Goal: Task Accomplishment & Management: Use online tool/utility

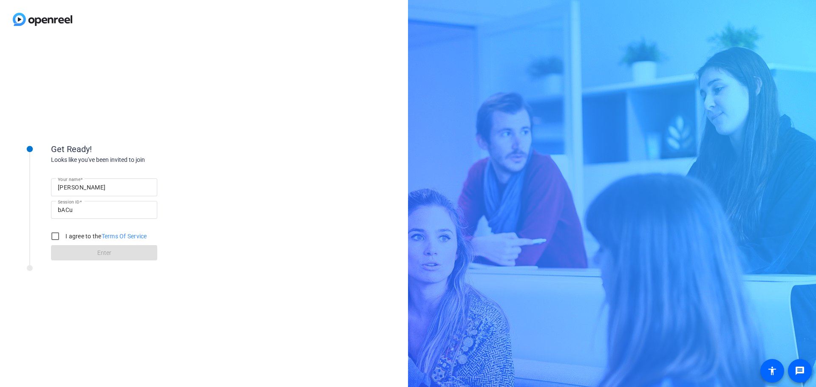
click at [118, 191] on input "[PERSON_NAME]" at bounding box center [104, 187] width 93 height 10
type input "[PERSON_NAME]"
click at [53, 235] on input "I agree to the Terms Of Service" at bounding box center [55, 236] width 17 height 17
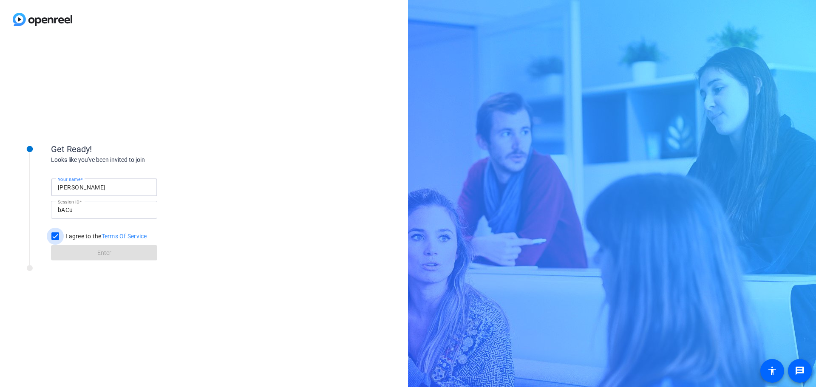
checkbox input "true"
click at [80, 252] on span at bounding box center [104, 253] width 106 height 20
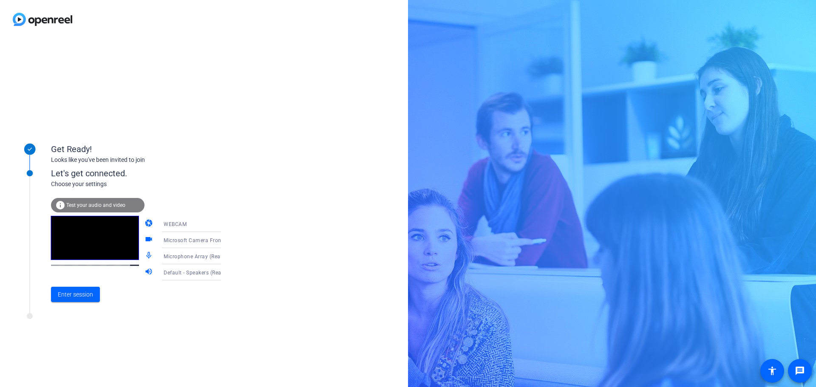
click at [193, 224] on div "WEBCAM" at bounding box center [195, 224] width 63 height 11
click at [193, 224] on div at bounding box center [408, 193] width 816 height 387
click at [83, 294] on span "Enter session" at bounding box center [75, 294] width 35 height 9
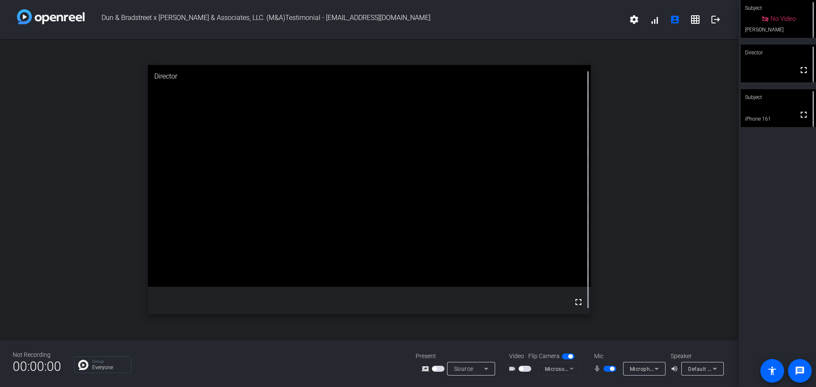
click at [613, 369] on span "button" at bounding box center [612, 369] width 4 height 4
click at [608, 368] on span "button" at bounding box center [609, 369] width 13 height 6
click at [609, 370] on span "button" at bounding box center [609, 369] width 13 height 6
drag, startPoint x: 603, startPoint y: 372, endPoint x: 607, endPoint y: 368, distance: 5.1
click at [603, 372] on mat-slide-toggle at bounding box center [610, 368] width 14 height 9
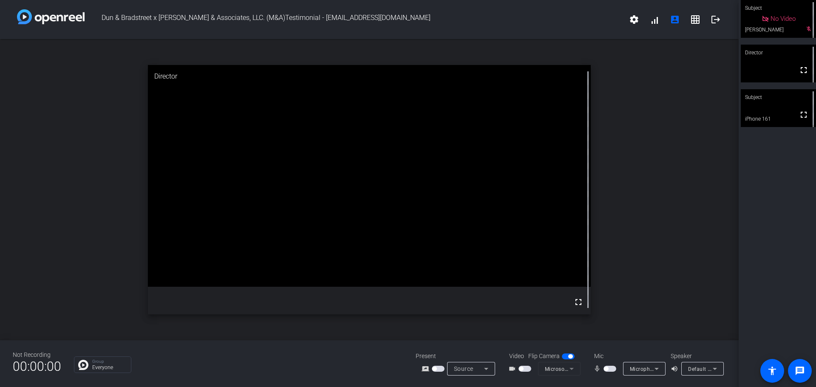
click at [607, 368] on span "button" at bounding box center [606, 369] width 4 height 4
click at [609, 371] on span "button" at bounding box center [609, 369] width 13 height 6
click at [608, 371] on span "button" at bounding box center [609, 369] width 13 height 6
click at [612, 368] on span "button" at bounding box center [612, 369] width 4 height 4
click at [609, 370] on span "button" at bounding box center [609, 369] width 13 height 6
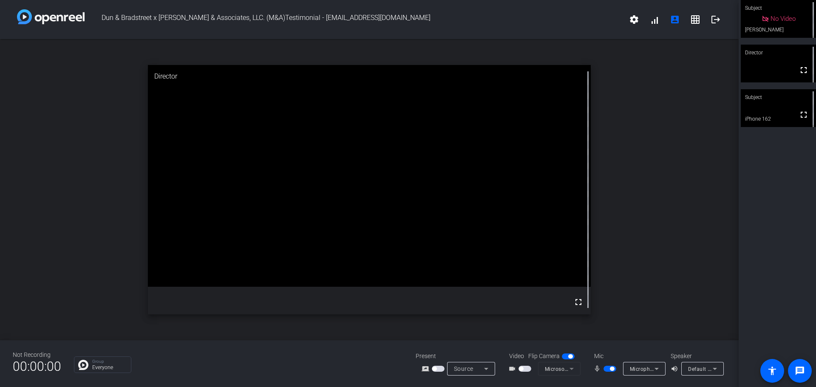
click at [611, 371] on span "button" at bounding box center [609, 369] width 13 height 6
click at [605, 371] on span "button" at bounding box center [609, 369] width 13 height 6
click at [611, 368] on span "button" at bounding box center [612, 369] width 4 height 4
click at [611, 368] on span "button" at bounding box center [609, 369] width 13 height 6
click at [608, 368] on span "button" at bounding box center [609, 369] width 13 height 6
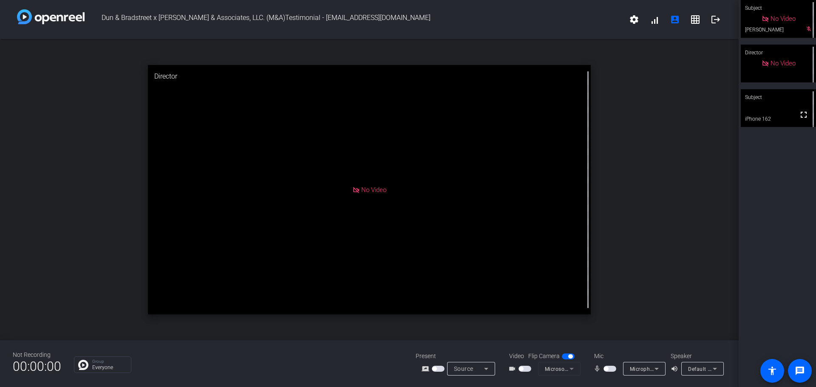
click at [609, 369] on span "button" at bounding box center [609, 369] width 13 height 6
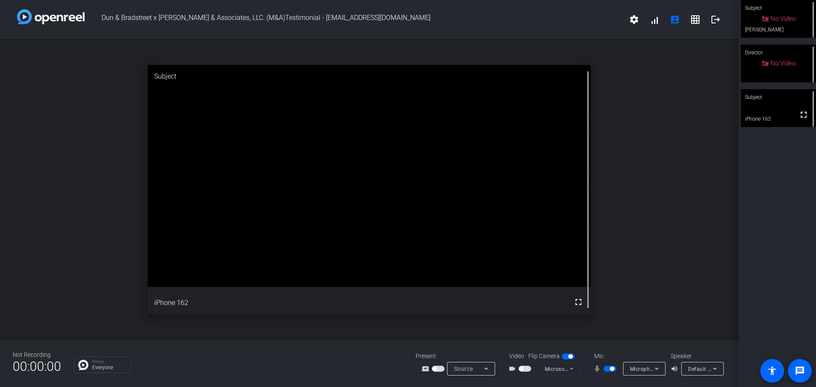
click at [613, 367] on span "button" at bounding box center [612, 369] width 4 height 4
click at [607, 368] on span "button" at bounding box center [606, 369] width 4 height 4
click at [612, 369] on span "button" at bounding box center [612, 369] width 4 height 4
click at [611, 368] on span "button" at bounding box center [609, 369] width 13 height 6
